Goal: Find specific page/section: Find specific page/section

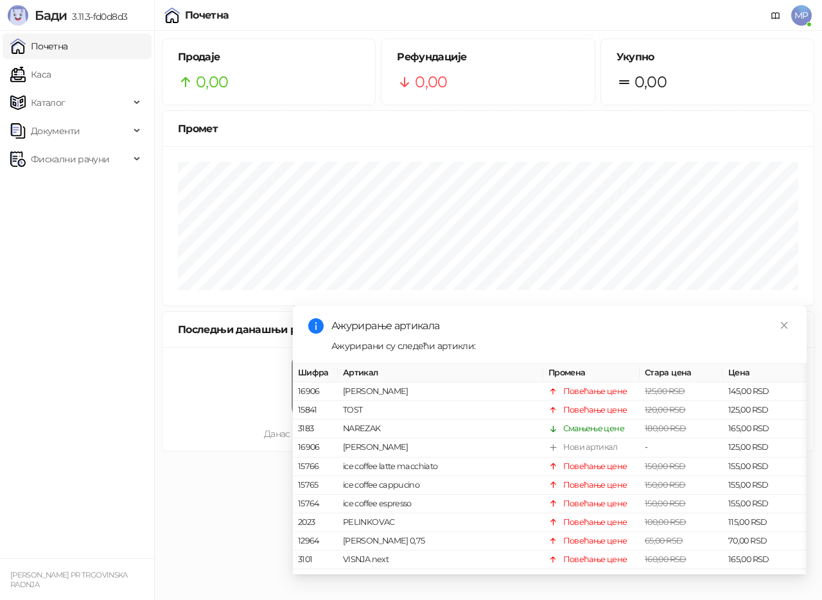
drag, startPoint x: 44, startPoint y: 74, endPoint x: 47, endPoint y: 51, distance: 23.3
click at [44, 74] on link "Каса" at bounding box center [30, 75] width 40 height 26
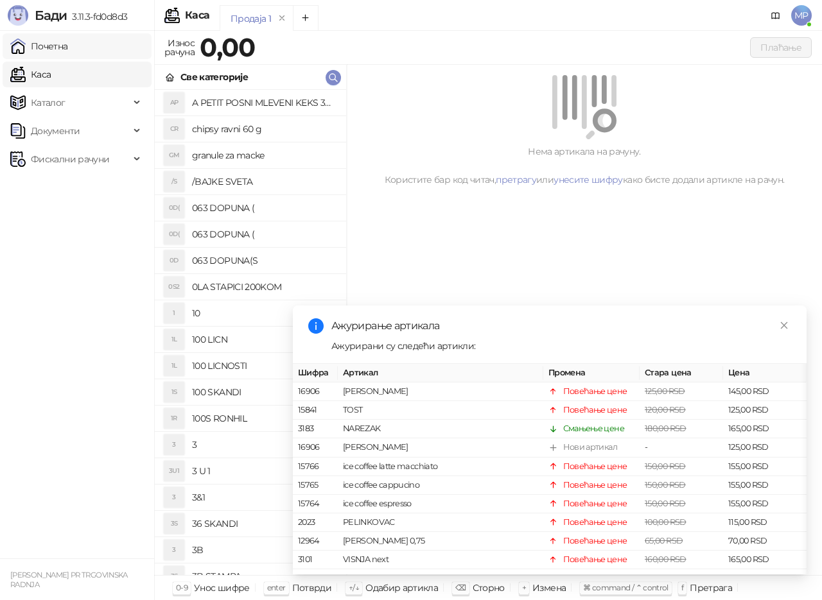
click at [48, 49] on link "Почетна" at bounding box center [39, 46] width 58 height 26
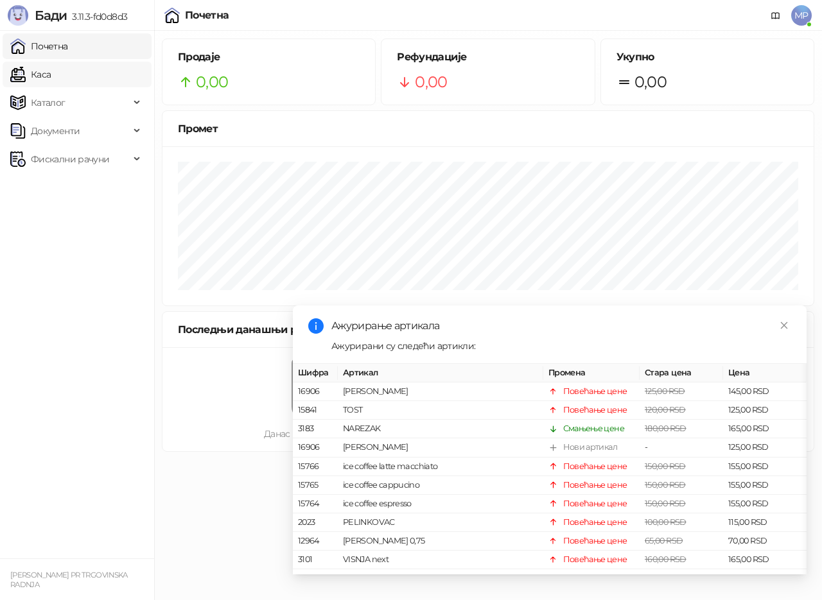
click at [42, 76] on link "Каса" at bounding box center [30, 75] width 40 height 26
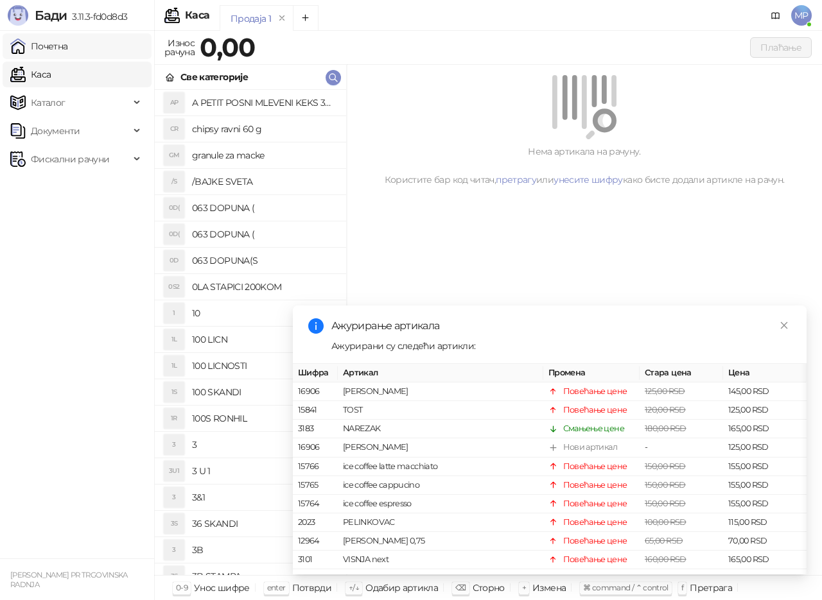
click at [58, 48] on link "Почетна" at bounding box center [39, 46] width 58 height 26
